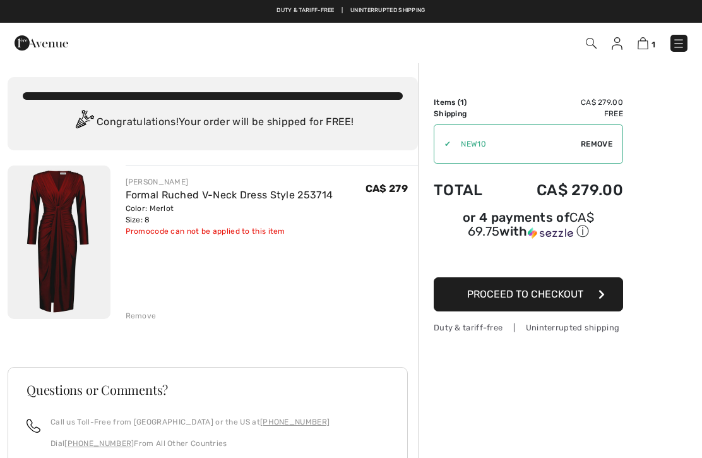
click at [607, 151] on div "✔ Apply Remove" at bounding box center [528, 143] width 189 height 39
click at [606, 143] on span "Remove" at bounding box center [597, 143] width 32 height 11
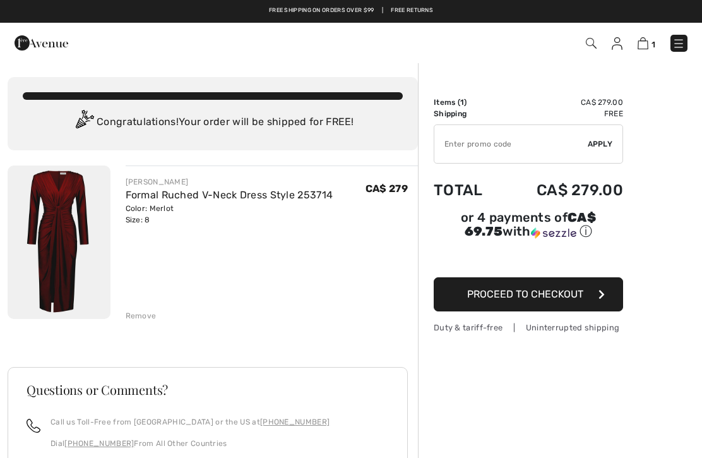
click at [591, 304] on button "Proceed to Checkout" at bounding box center [528, 294] width 189 height 34
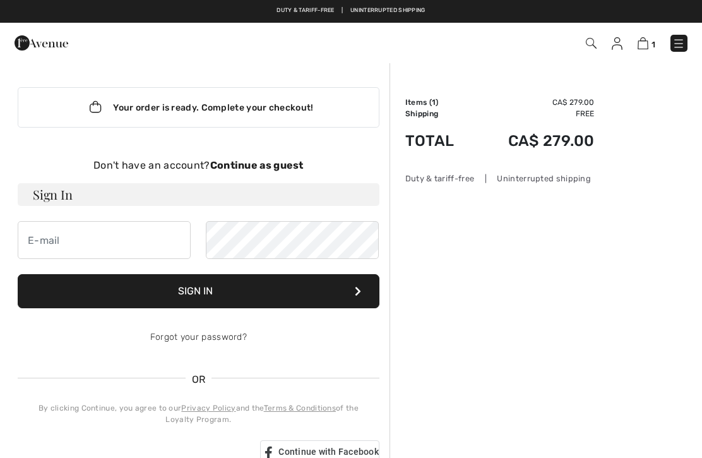
click at [283, 167] on strong "Continue as guest" at bounding box center [256, 165] width 93 height 12
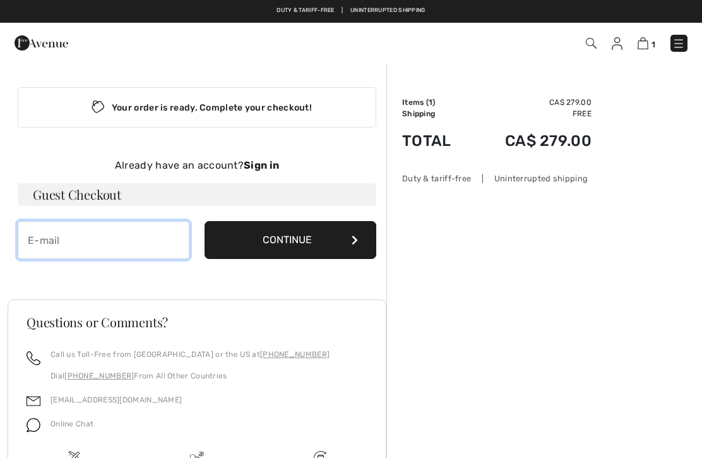
click at [112, 242] on input "email" at bounding box center [104, 240] width 172 height 38
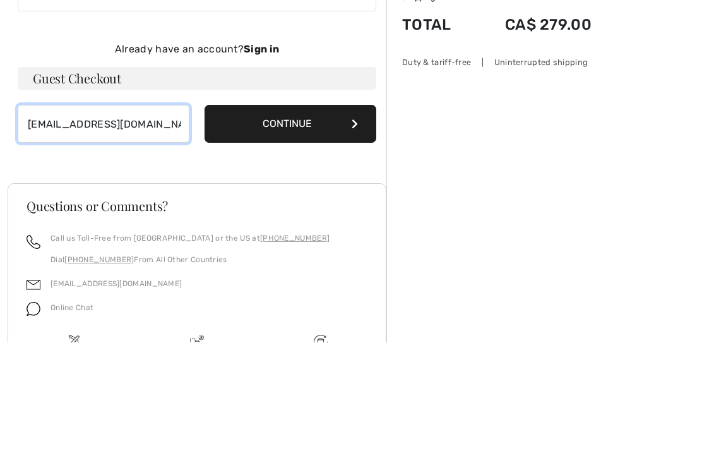
type input "tpurchio@hotmail.com"
click at [304, 221] on button "Continue" at bounding box center [290, 240] width 172 height 38
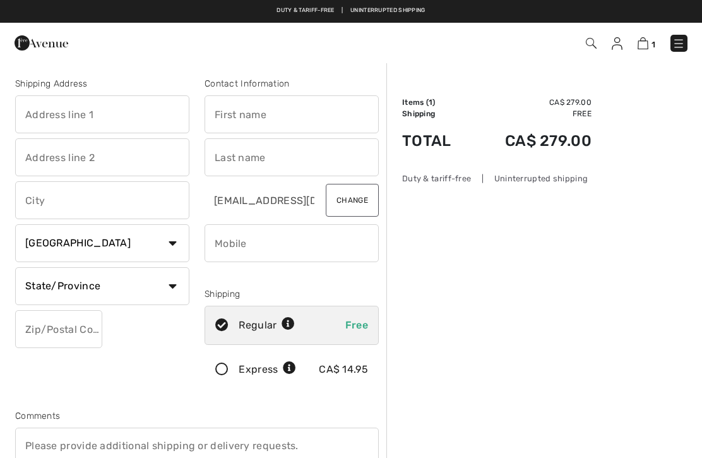
click at [143, 113] on input "text" at bounding box center [102, 114] width 174 height 38
type input "5810"
type input "[PERSON_NAME]"
type input "St-[PERSON_NAME]"
select select "QC"
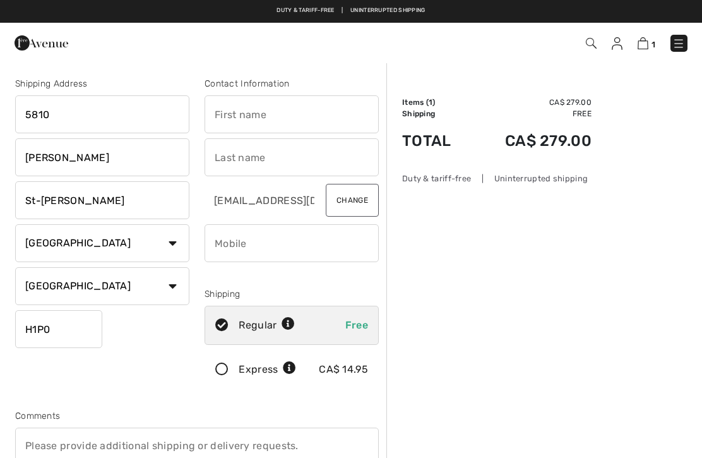
type input "H1P0A9"
click at [23, 114] on input "5810" at bounding box center [102, 114] width 174 height 38
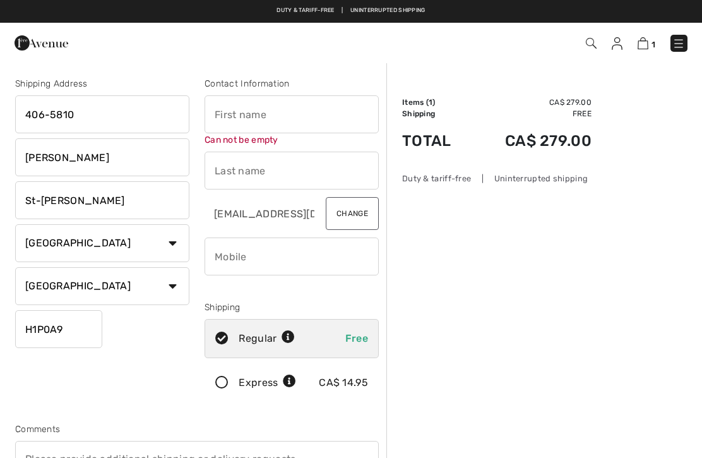
type input "406-5810"
click at [268, 120] on input "text" at bounding box center [291, 114] width 174 height 38
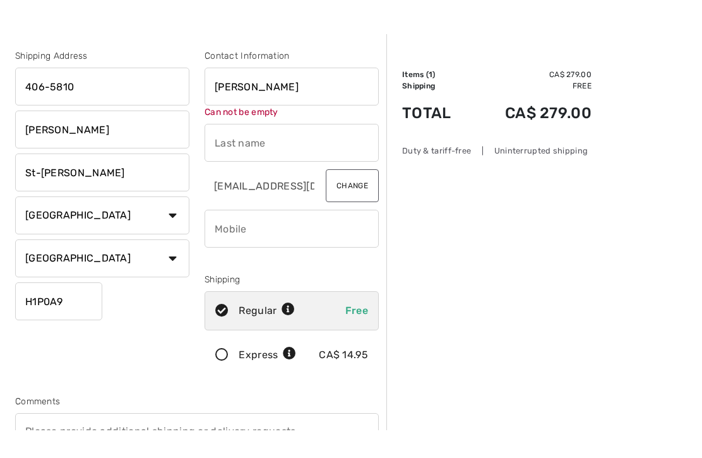
type input "Terri"
click at [309, 151] on input "text" at bounding box center [291, 170] width 174 height 38
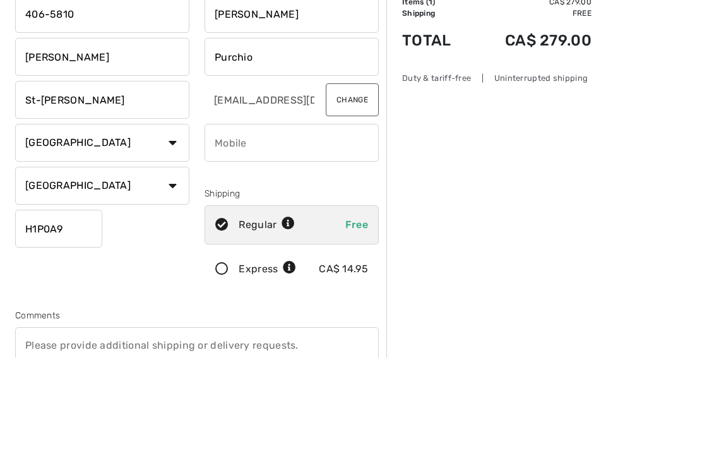
type input "Purchio"
click at [299, 224] on input "phone" at bounding box center [291, 243] width 174 height 38
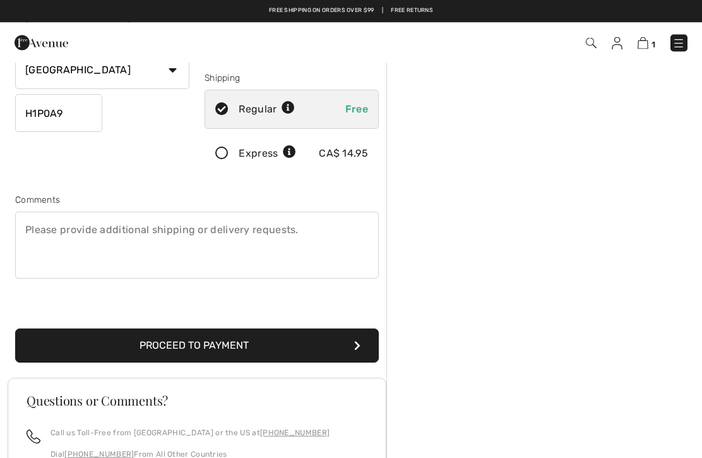
scroll to position [201, 0]
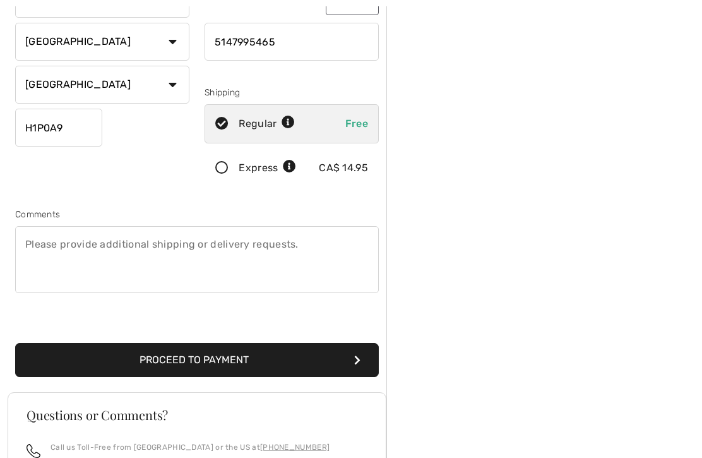
type input "5147995465"
click at [302, 369] on button "Proceed to Payment" at bounding box center [196, 360] width 363 height 34
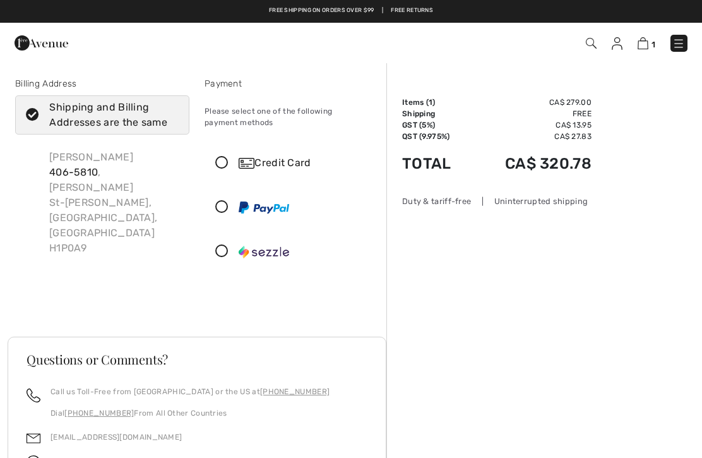
click at [227, 162] on icon at bounding box center [221, 162] width 33 height 13
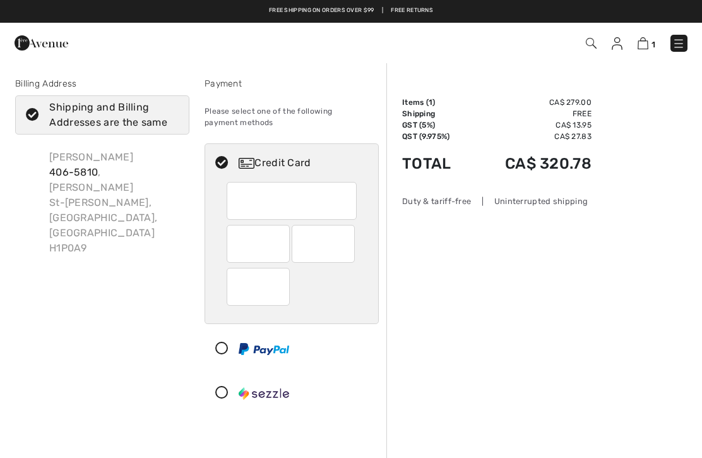
click at [637, 445] on div "Order Summary Details Items ( 1 ) CA$ 279.00 Promo code CA$ 0.00 Shipping Free …" at bounding box center [544, 431] width 316 height 739
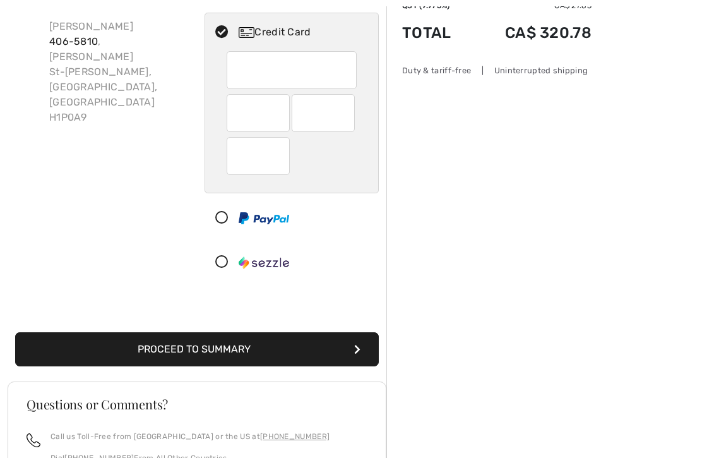
scroll to position [131, 0]
click at [560, 457] on div "Order Summary Details Items ( 1 ) CA$ 279.00 Promo code CA$ 0.00 Shipping Free …" at bounding box center [544, 300] width 316 height 739
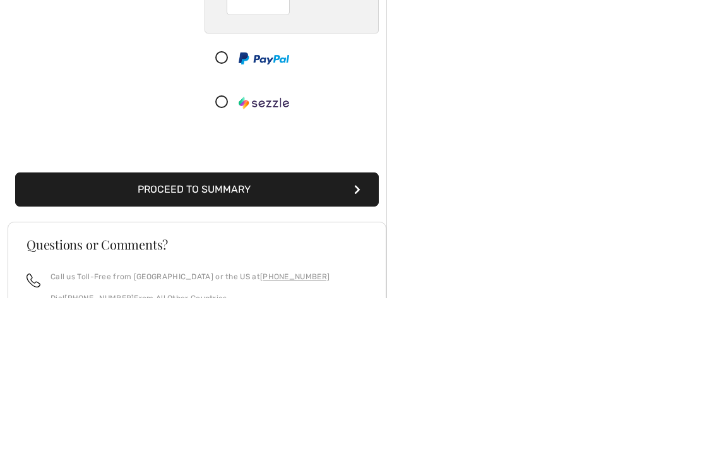
click at [244, 332] on button "Proceed to Summary" at bounding box center [196, 349] width 363 height 34
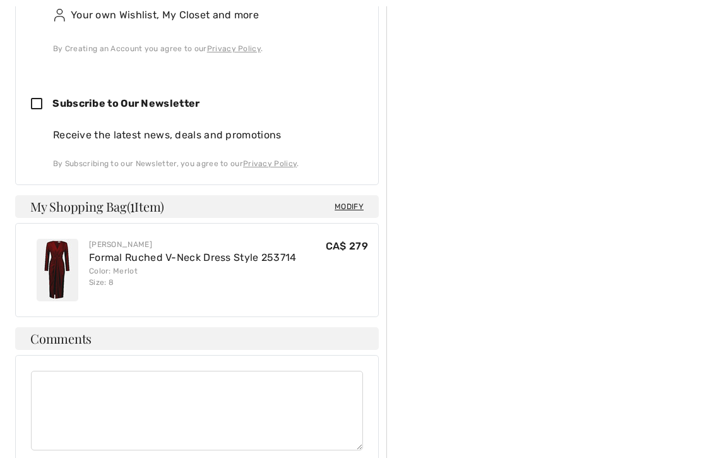
scroll to position [748, 0]
click at [47, 104] on icon at bounding box center [41, 104] width 21 height 13
checkbox input "true"
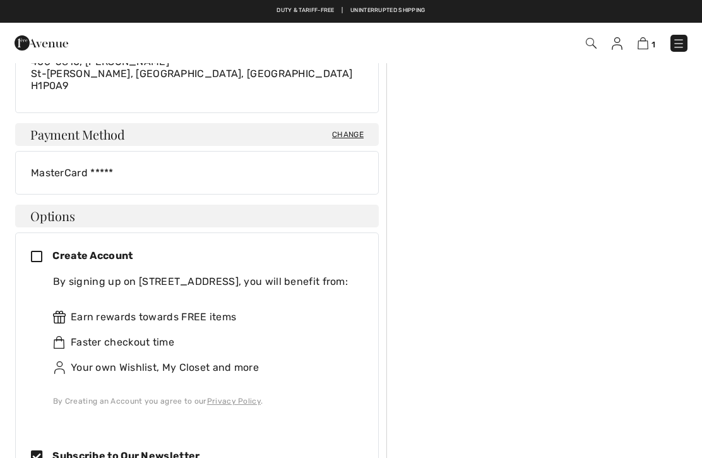
scroll to position [396, 0]
click at [48, 254] on icon at bounding box center [41, 257] width 21 height 13
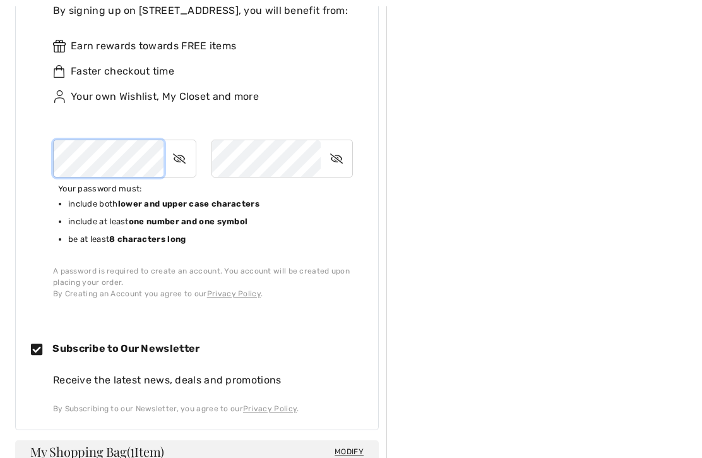
scroll to position [666, 0]
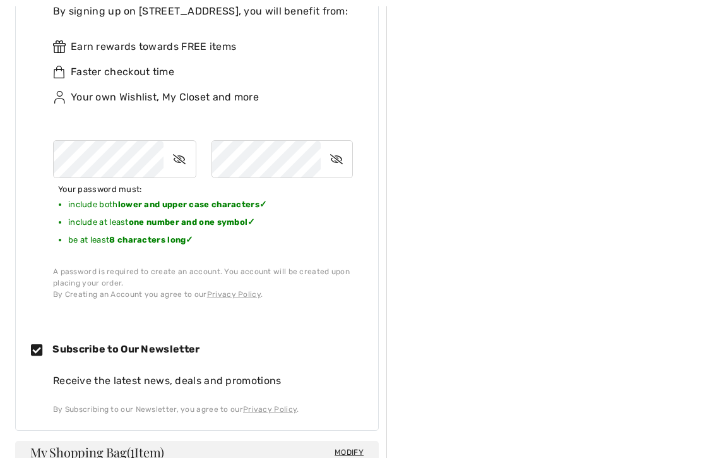
click at [347, 156] on icon at bounding box center [337, 159] width 32 height 29
click at [347, 158] on icon at bounding box center [337, 158] width 30 height 29
click at [181, 160] on icon at bounding box center [179, 158] width 32 height 29
click at [189, 158] on icon at bounding box center [180, 158] width 30 height 29
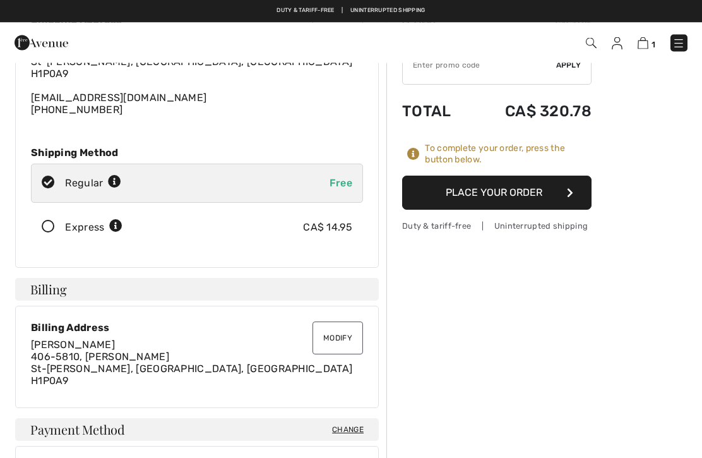
scroll to position [98, 0]
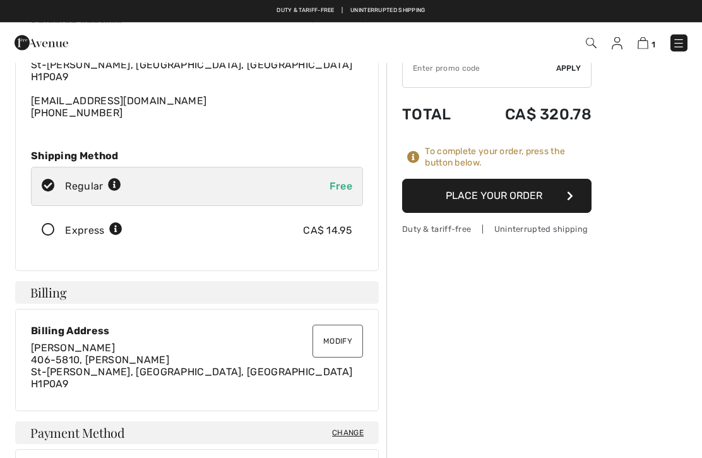
click at [545, 200] on button "Place Your Order" at bounding box center [496, 196] width 189 height 34
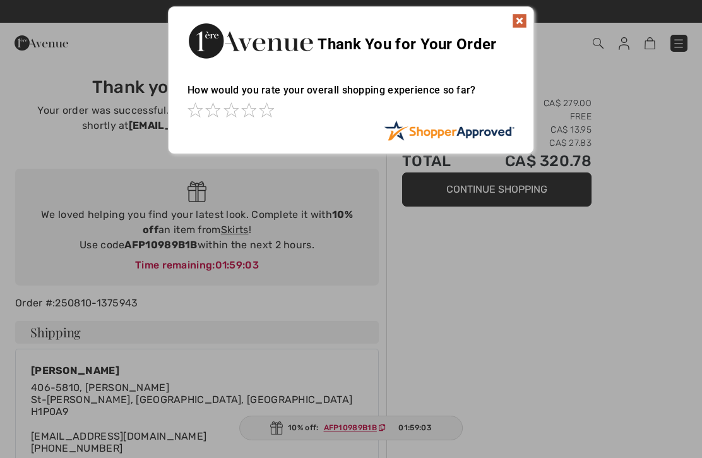
click at [525, 21] on img at bounding box center [519, 20] width 15 height 15
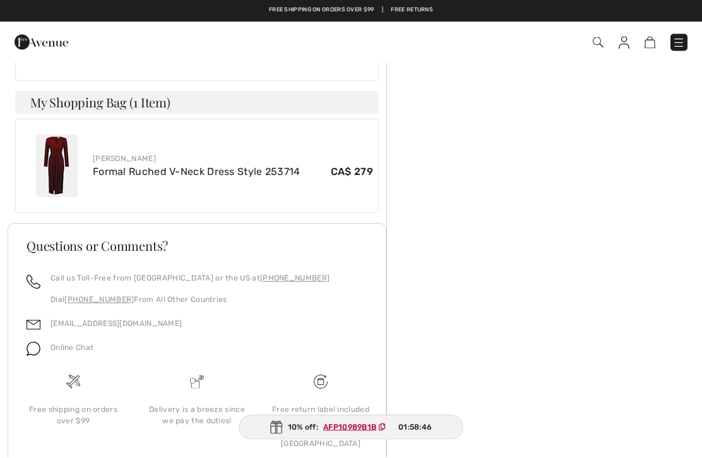
scroll to position [602, 0]
